Goal: Task Accomplishment & Management: Manage account settings

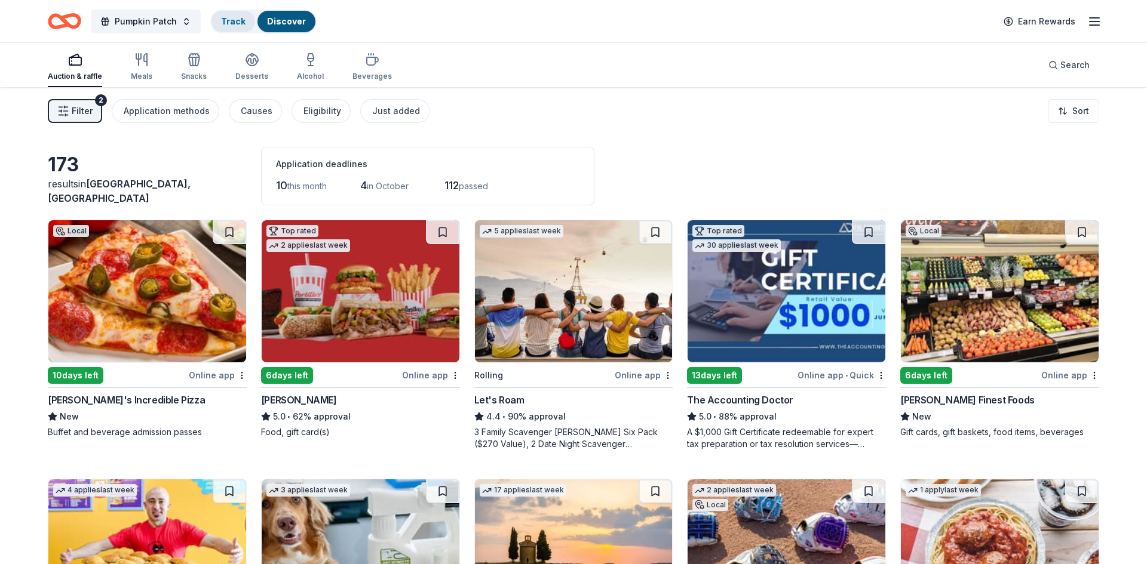
click at [232, 22] on link "Track" at bounding box center [233, 21] width 24 height 10
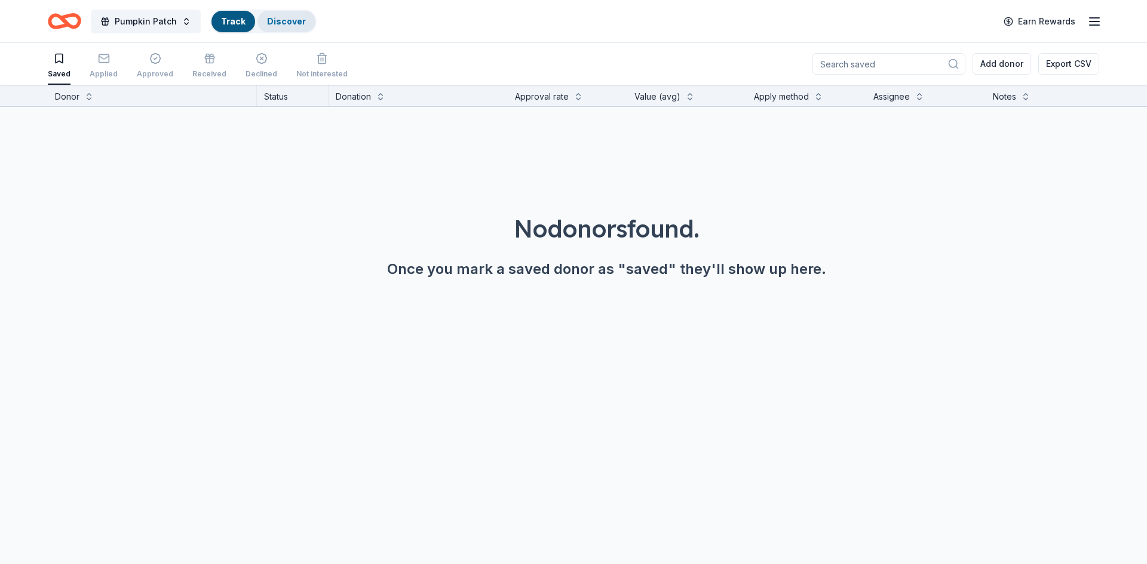
click at [269, 24] on link "Discover" at bounding box center [286, 21] width 39 height 10
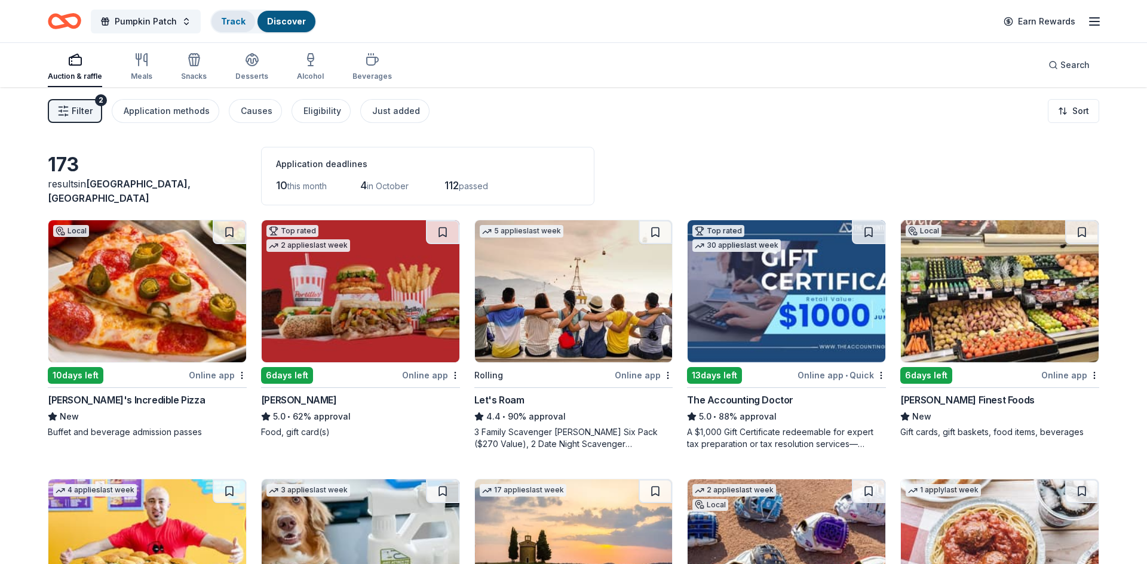
click at [233, 26] on link "Track" at bounding box center [233, 21] width 24 height 10
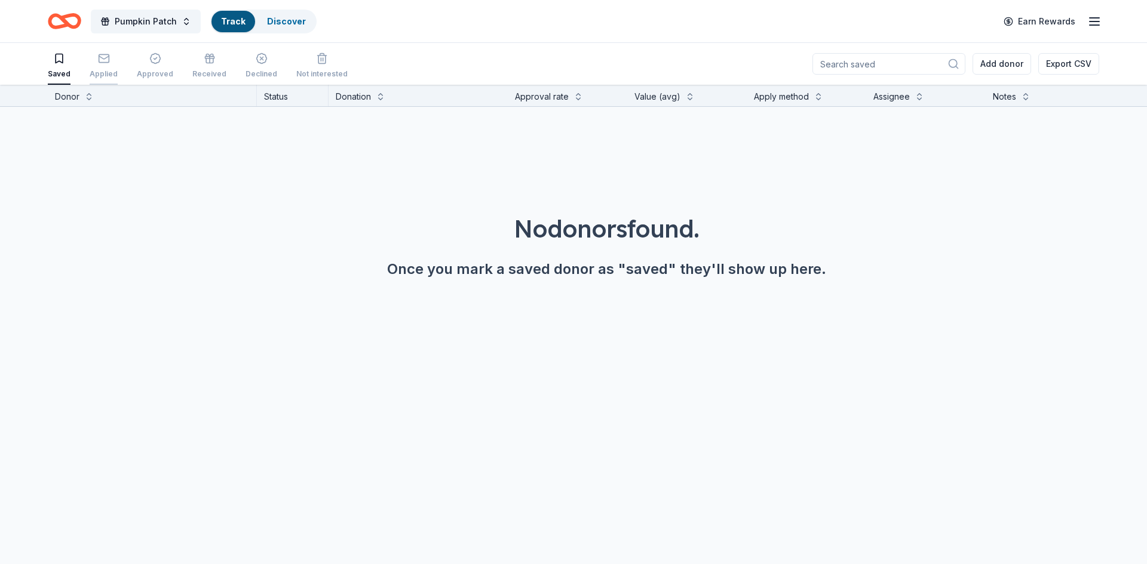
click at [104, 73] on div "Applied" at bounding box center [104, 74] width 28 height 10
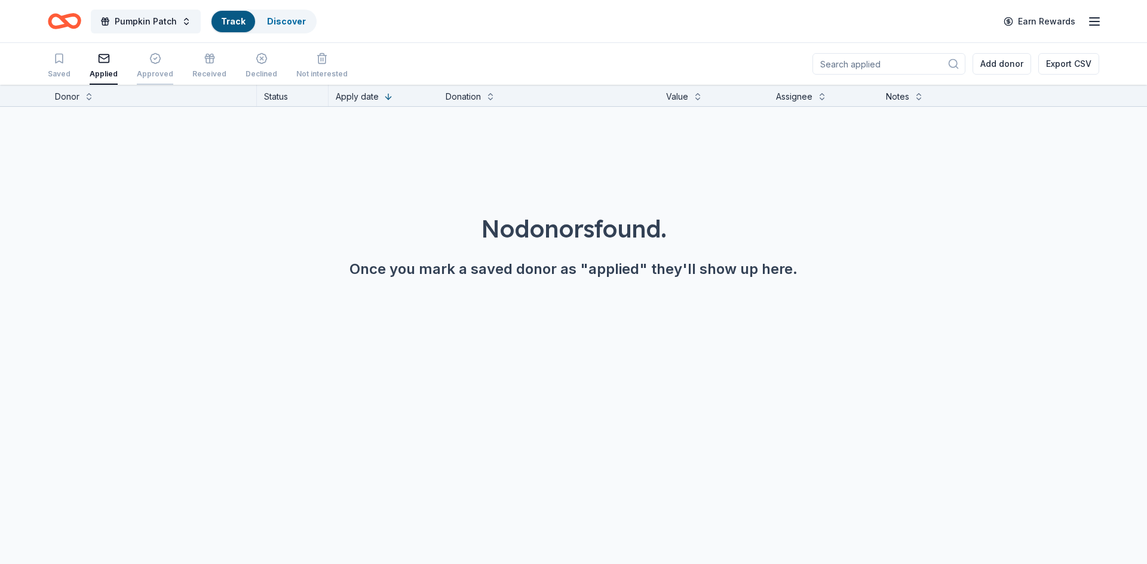
click at [144, 72] on div "Approved" at bounding box center [155, 74] width 36 height 10
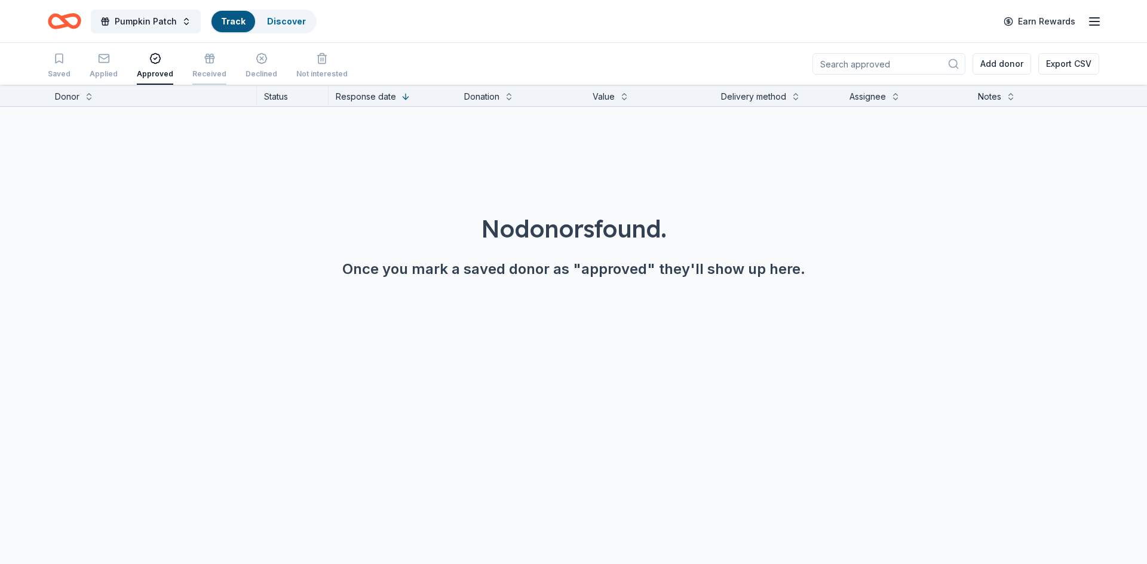
click at [213, 69] on div "Received" at bounding box center [209, 74] width 34 height 10
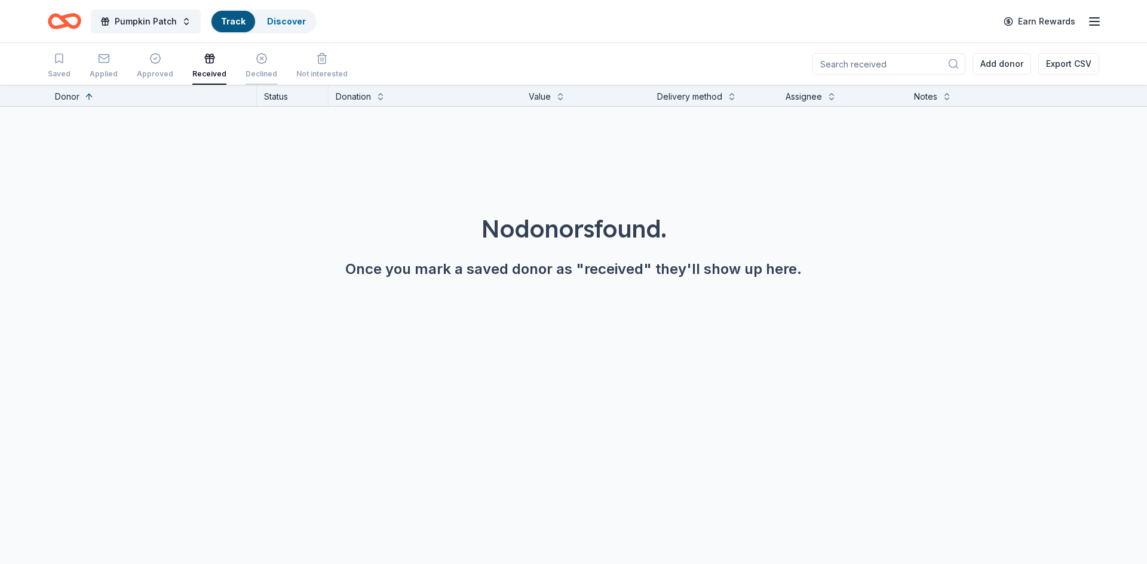
click at [260, 69] on div "Declined" at bounding box center [262, 74] width 32 height 10
click at [298, 67] on div "Not interested" at bounding box center [321, 66] width 51 height 26
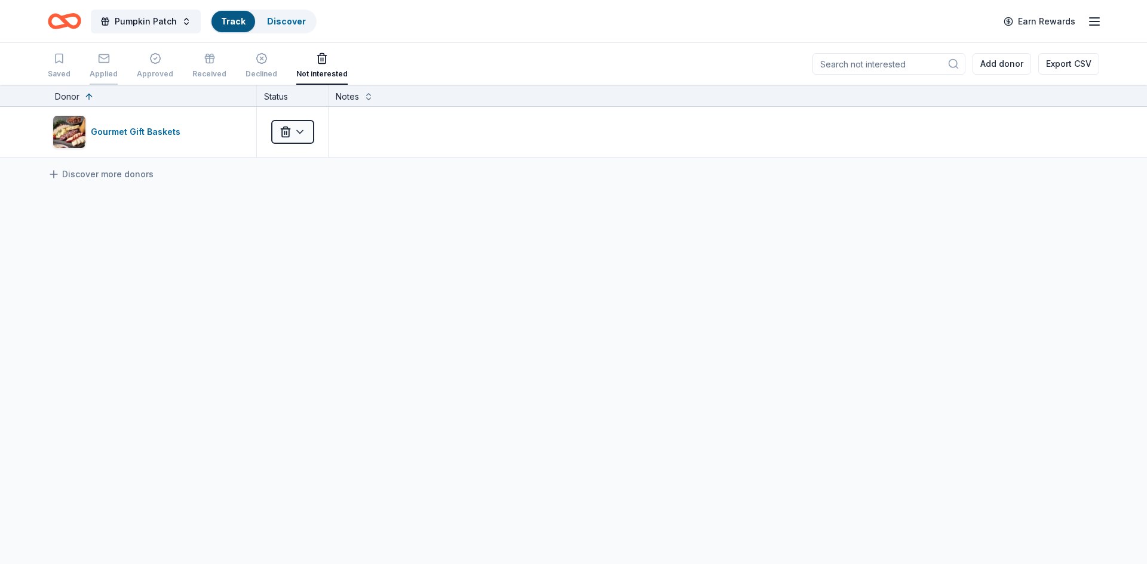
click at [94, 66] on div "Applied" at bounding box center [104, 66] width 28 height 26
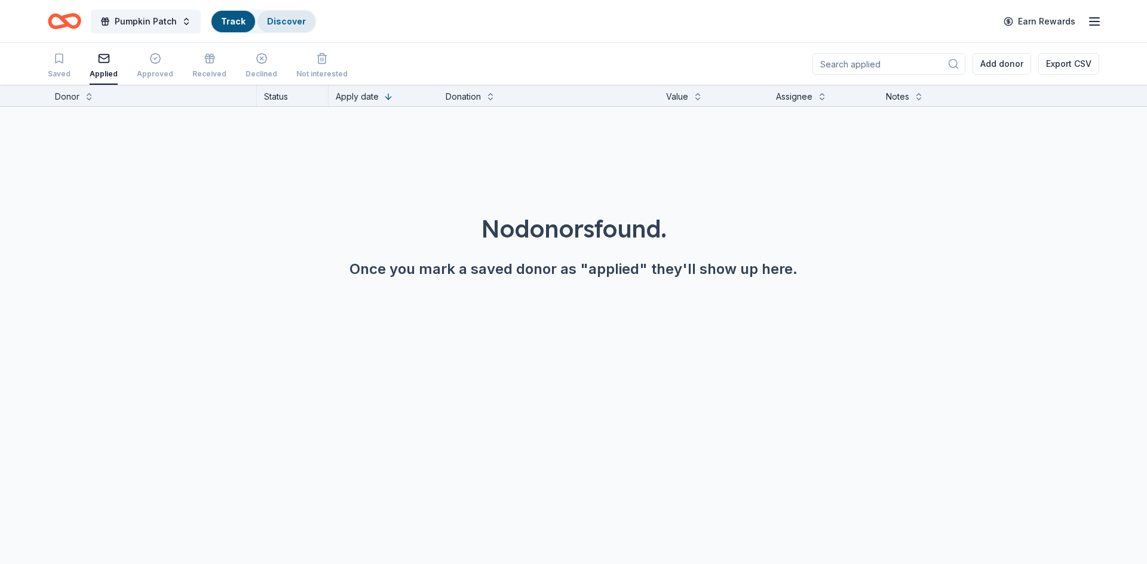
click at [284, 21] on link "Discover" at bounding box center [286, 21] width 39 height 10
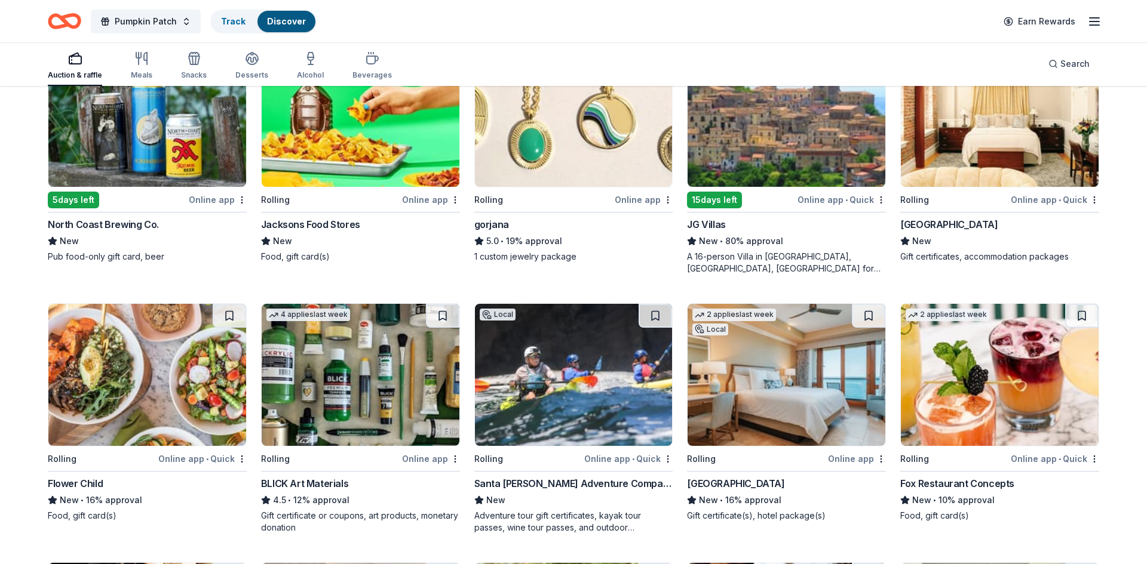
scroll to position [1269, 0]
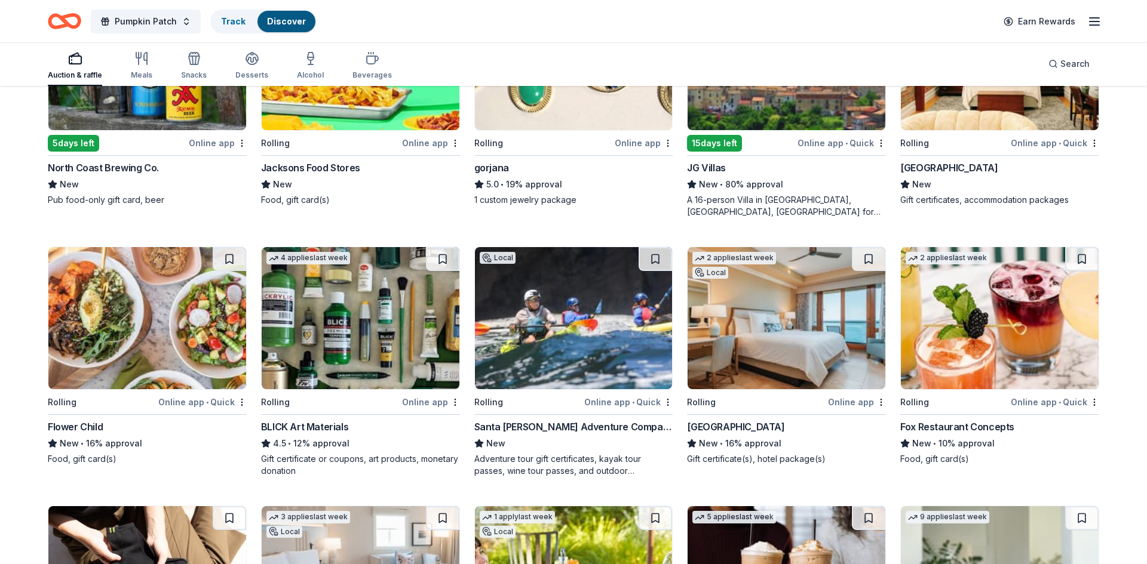
click at [770, 303] on img at bounding box center [787, 318] width 198 height 142
